Goal: Transaction & Acquisition: Purchase product/service

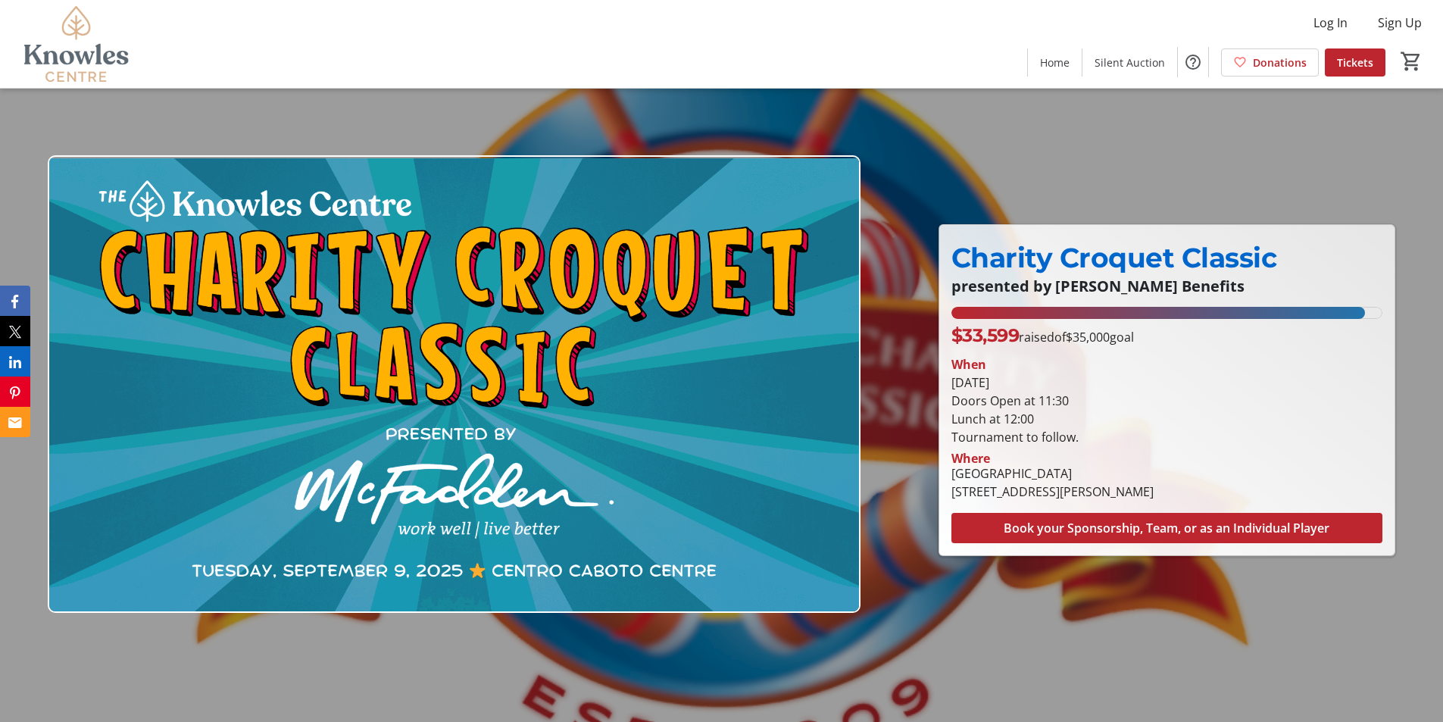
click at [78, 59] on img at bounding box center [76, 44] width 135 height 76
click at [77, 22] on img at bounding box center [76, 44] width 135 height 76
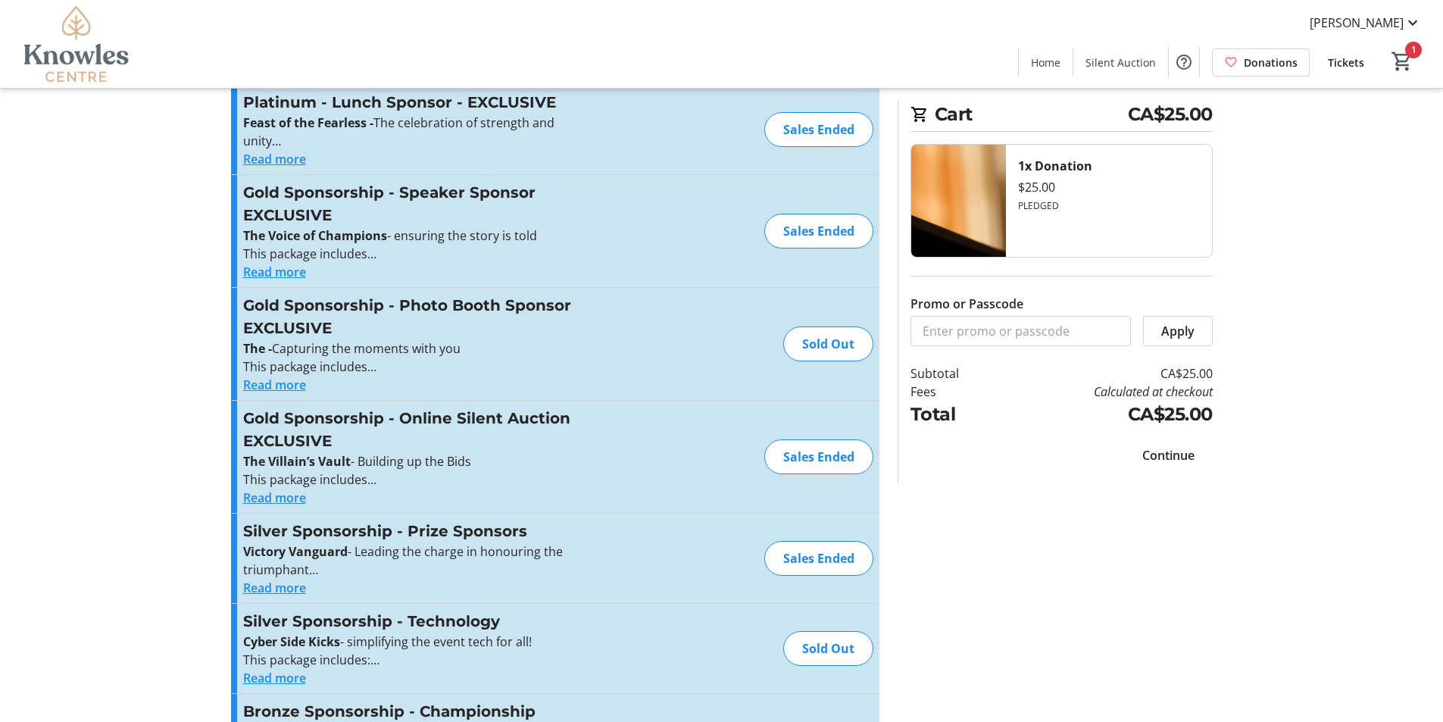
scroll to position [76, 0]
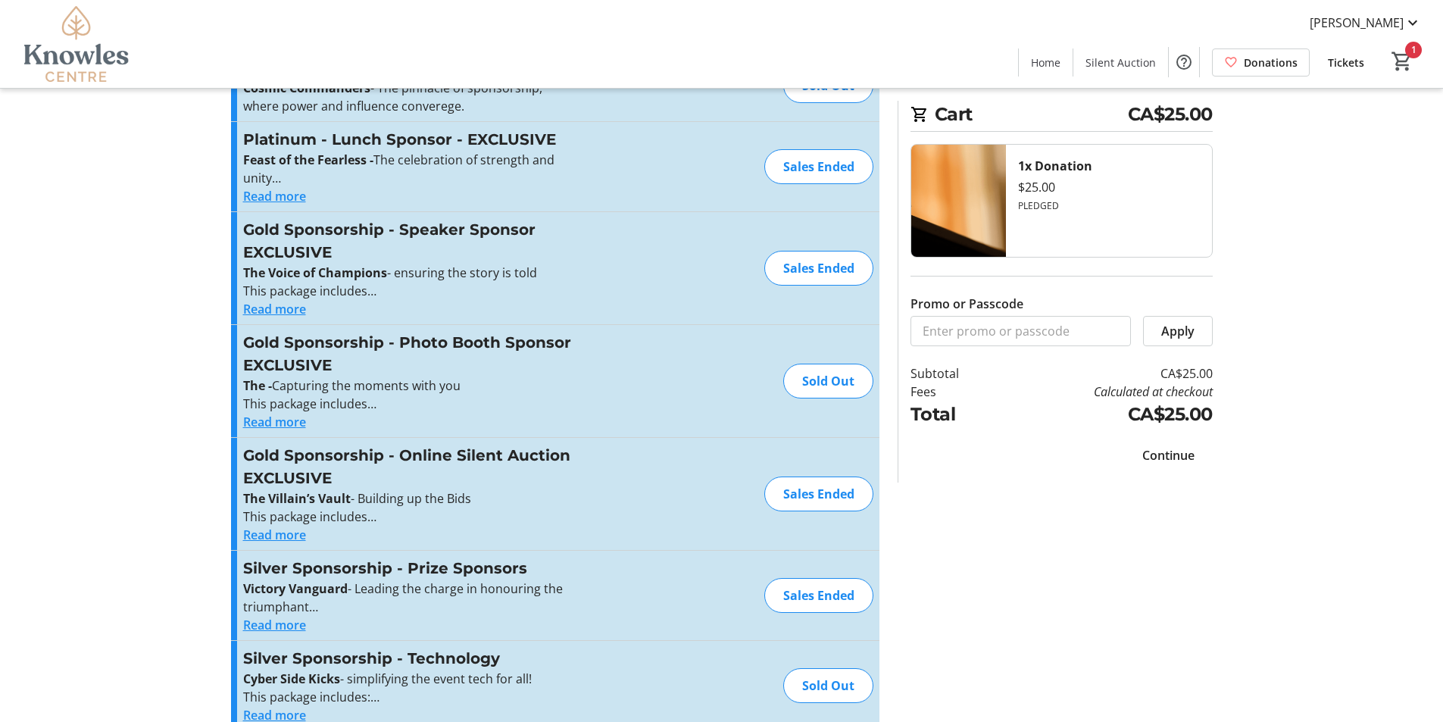
click at [1189, 454] on span "Continue" at bounding box center [1169, 455] width 52 height 18
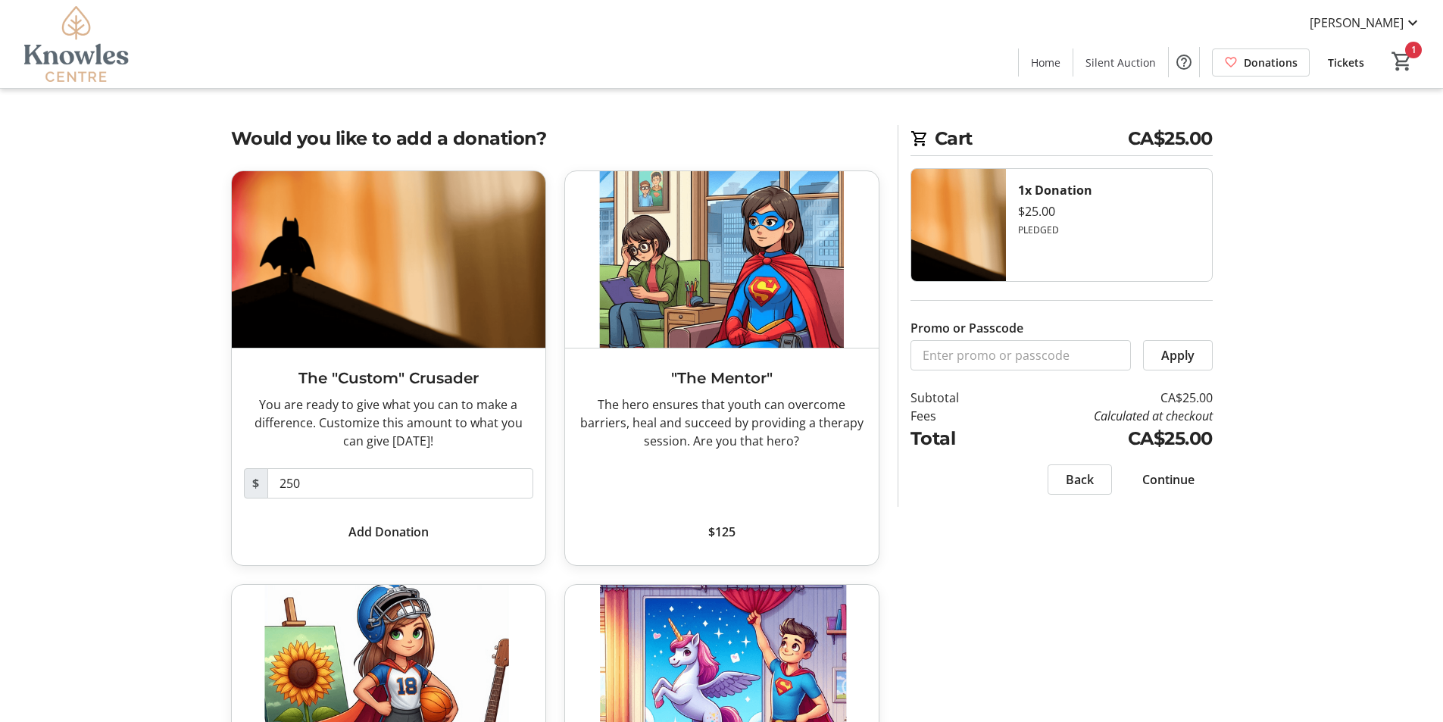
click at [1175, 478] on span "Continue" at bounding box center [1169, 479] width 52 height 18
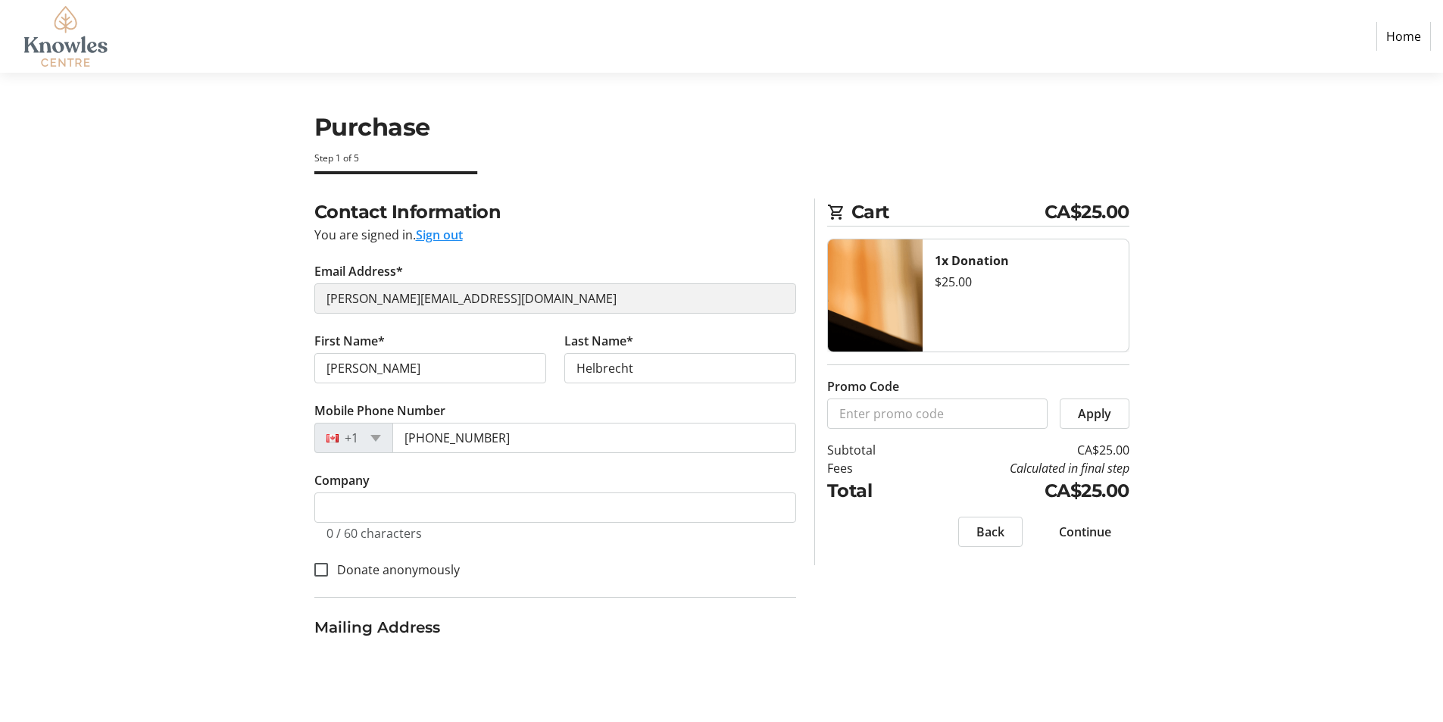
select select "CA"
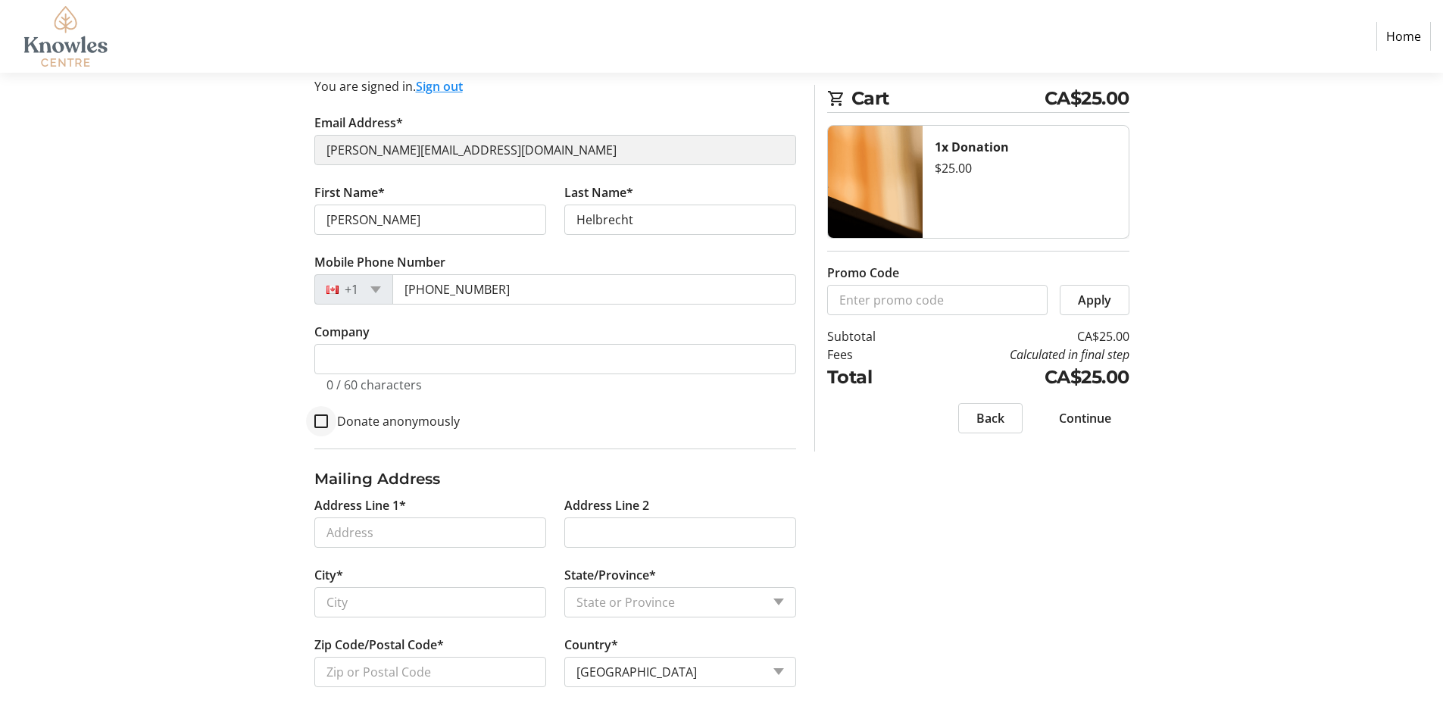
scroll to position [150, 0]
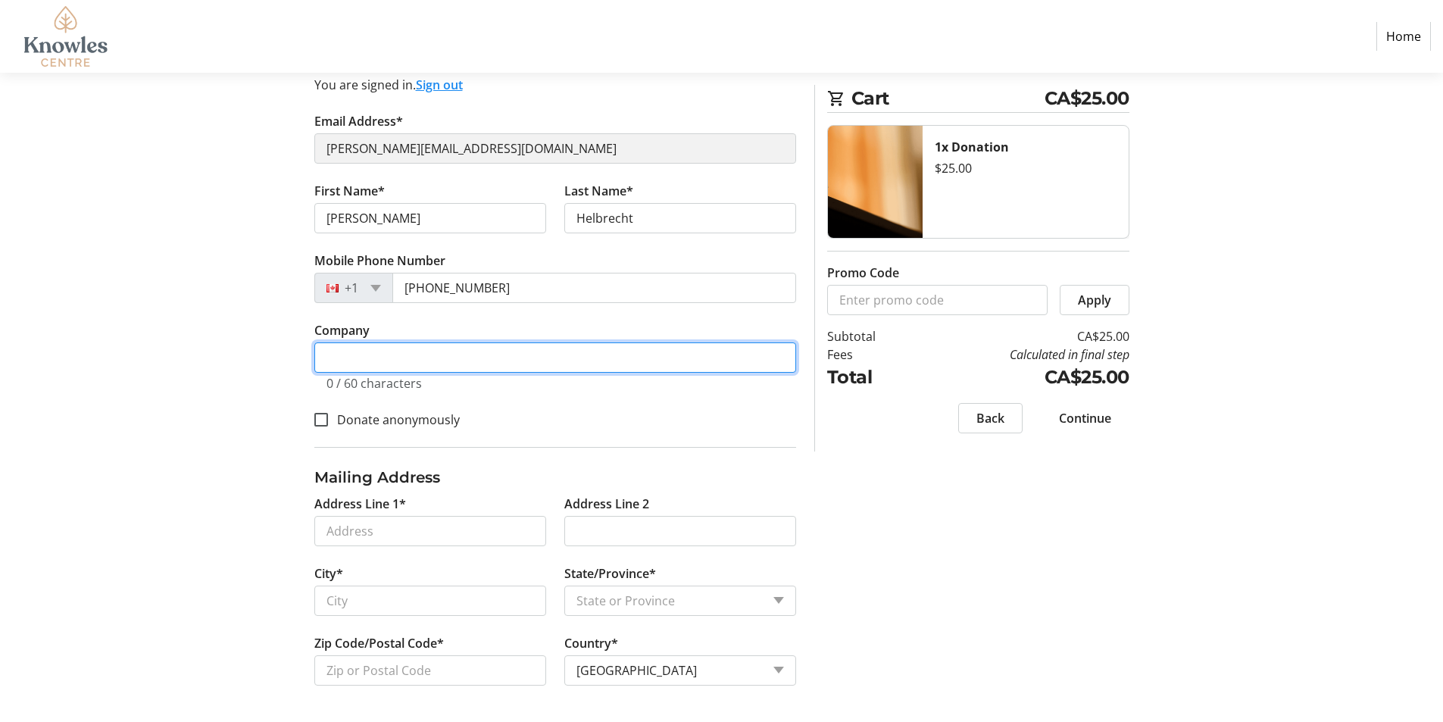
click at [350, 364] on input "Company" at bounding box center [555, 357] width 482 height 30
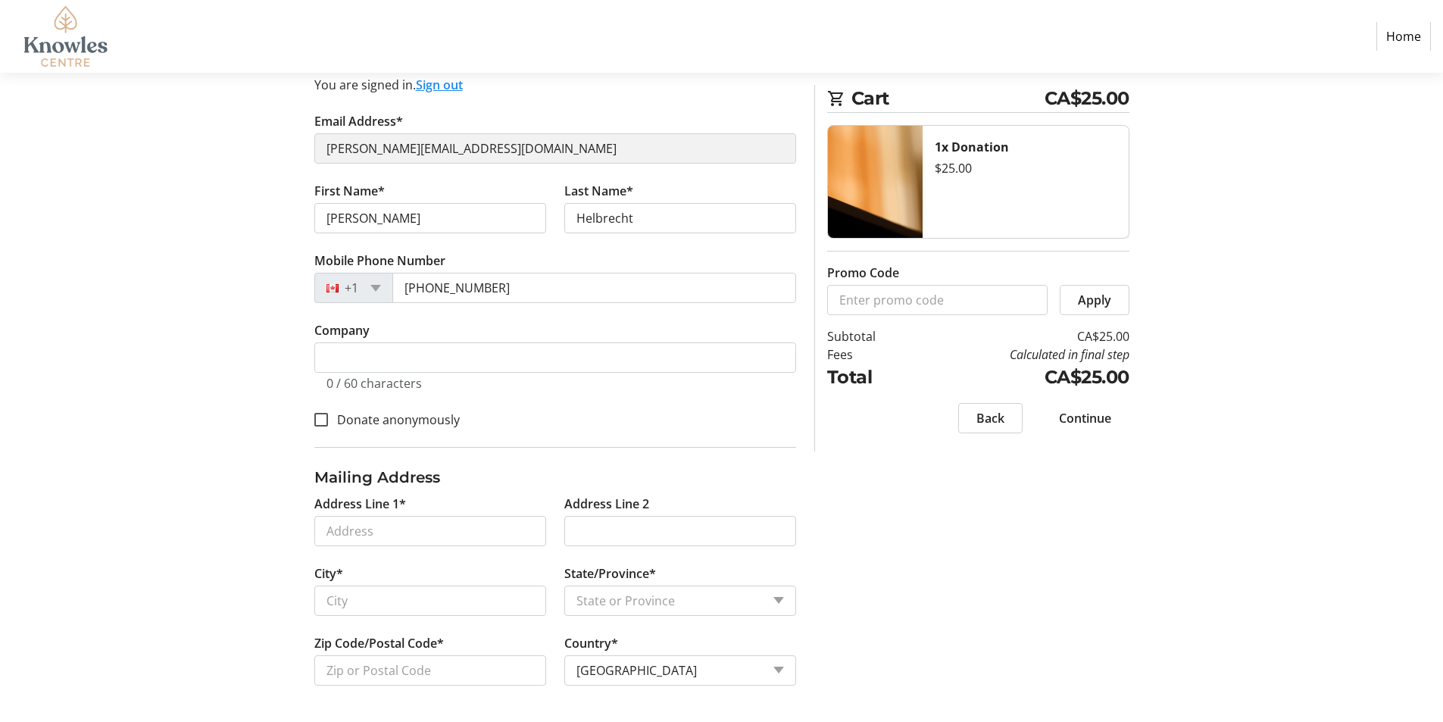
click at [279, 414] on div "Contact Information You are signed in. Sign out Email Address* janehelbrecht@up…" at bounding box center [722, 385] width 1000 height 674
click at [378, 536] on input "Address Line 1*" at bounding box center [430, 531] width 232 height 30
type input "780 Tache Avenue"
type input "Winnipeg"
select select "MB"
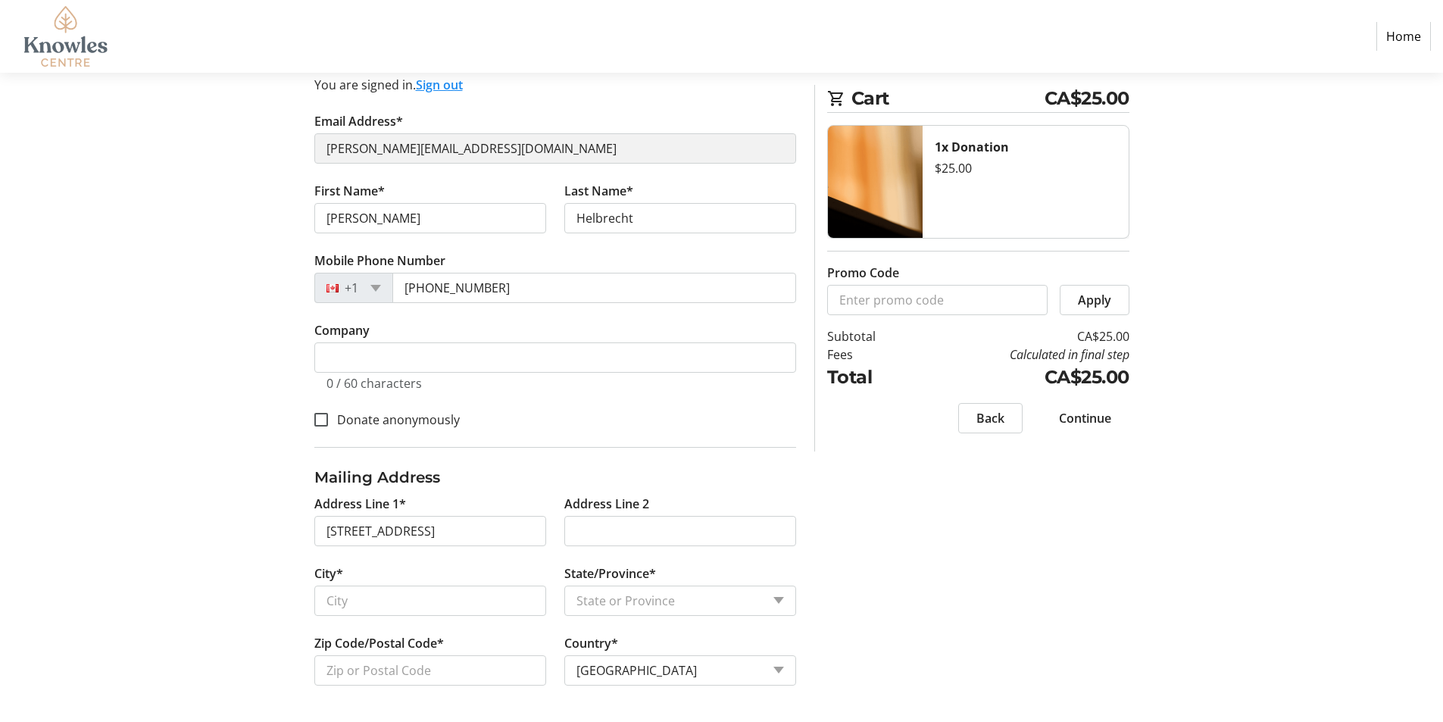
type input "R2H 2T5"
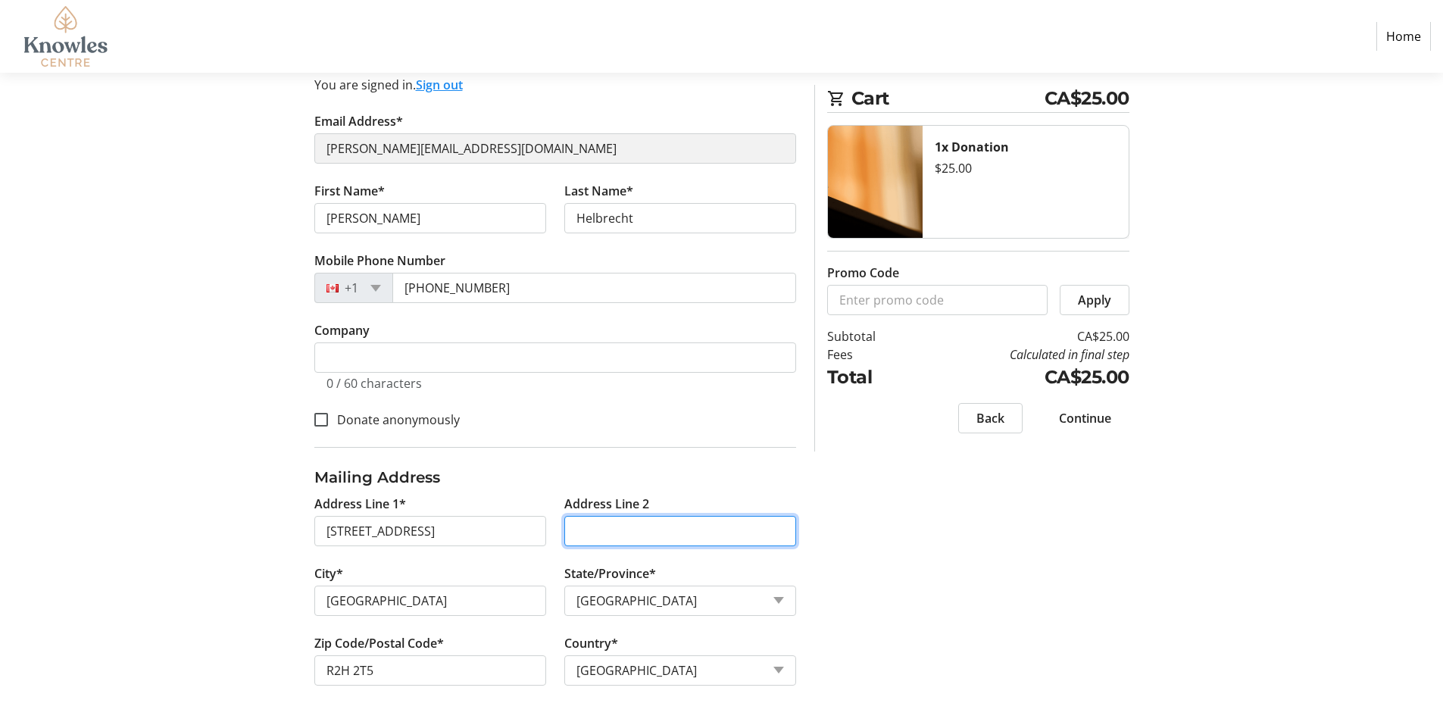
click at [665, 539] on input "Address Line 2" at bounding box center [680, 531] width 232 height 30
type input "#506"
click at [993, 589] on div "Contact Information You are signed in. Sign out Email Address* janehelbrecht@up…" at bounding box center [722, 385] width 1000 height 674
click at [1081, 425] on span "Continue" at bounding box center [1085, 418] width 52 height 18
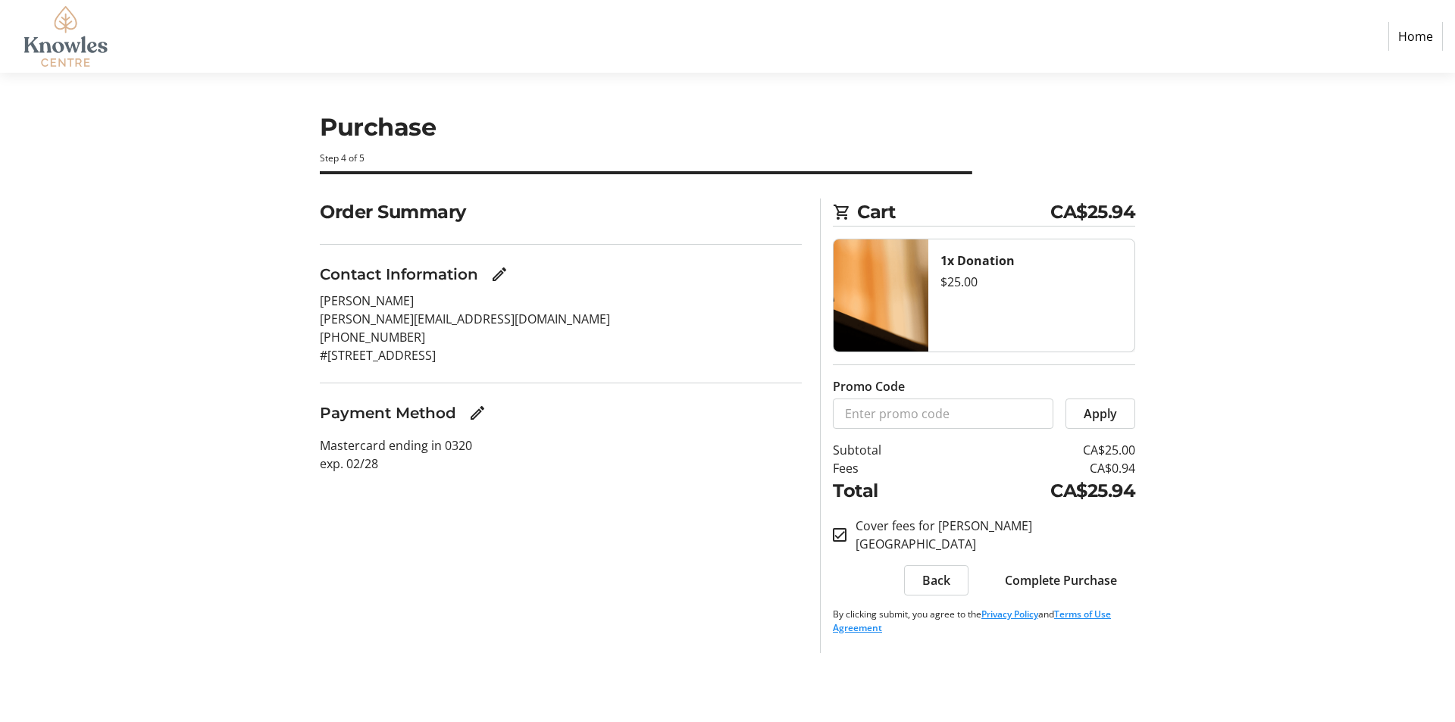
click at [1053, 571] on span "Complete Purchase" at bounding box center [1061, 580] width 112 height 18
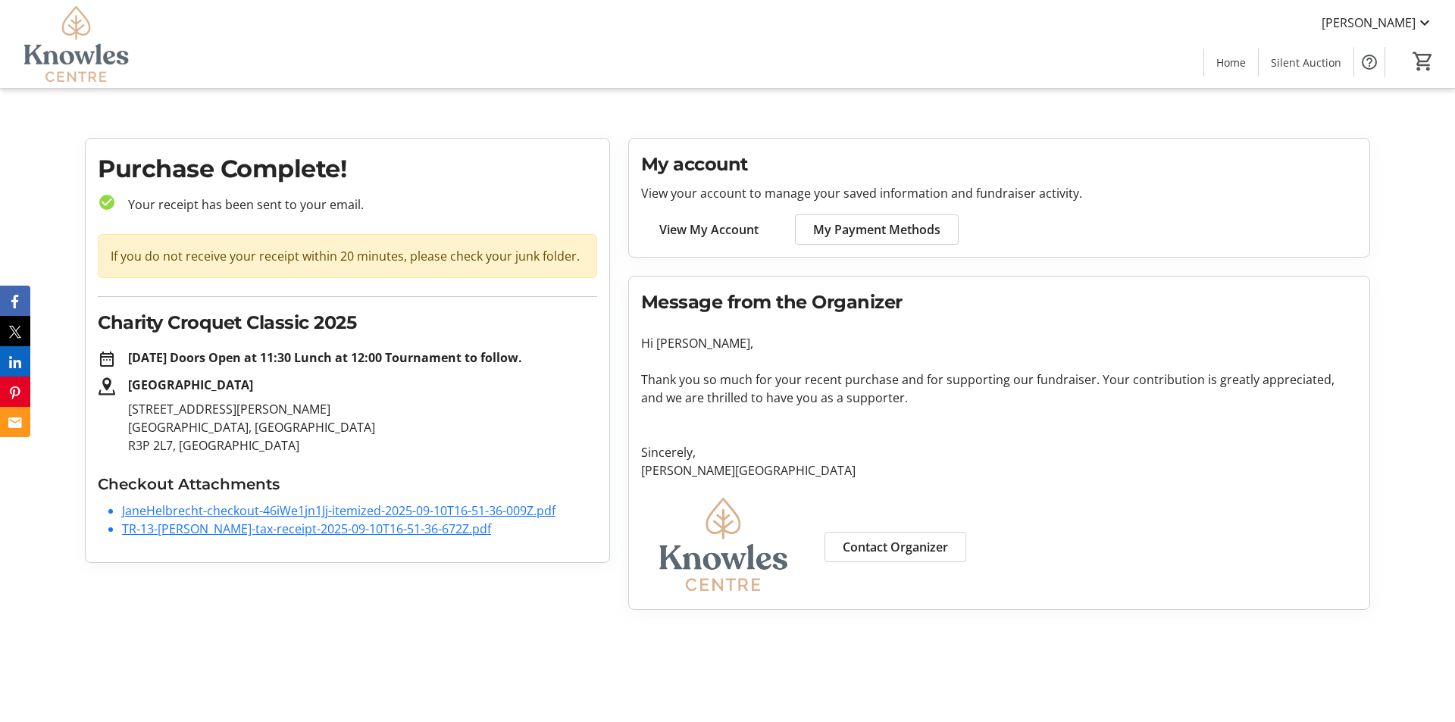
click at [295, 519] on link "JaneHelbrecht-checkout-46iWe1jn1Jj-itemized-2025-09-10T16-51-36-009Z.pdf" at bounding box center [338, 510] width 433 height 17
click at [320, 533] on link "TR-13-Jane-Helbrecht-tax-receipt-2025-09-10T16-51-36-672Z.pdf" at bounding box center [306, 528] width 369 height 17
